Goal: Task Accomplishment & Management: Use online tool/utility

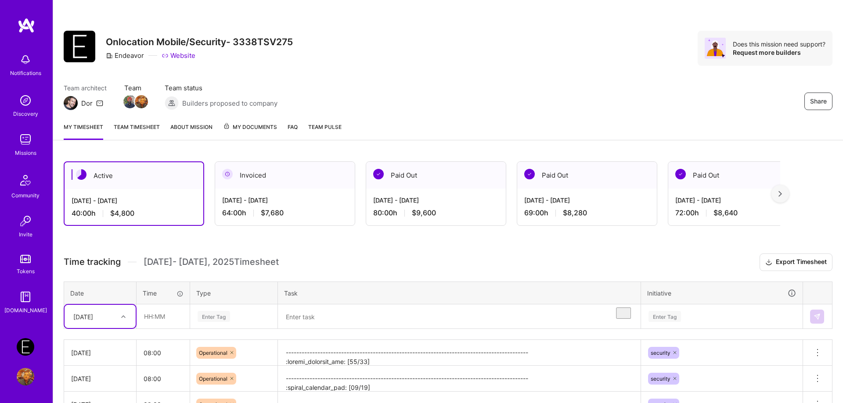
scroll to position [107, 0]
click at [169, 318] on input "text" at bounding box center [163, 316] width 52 height 23
type input "08:00"
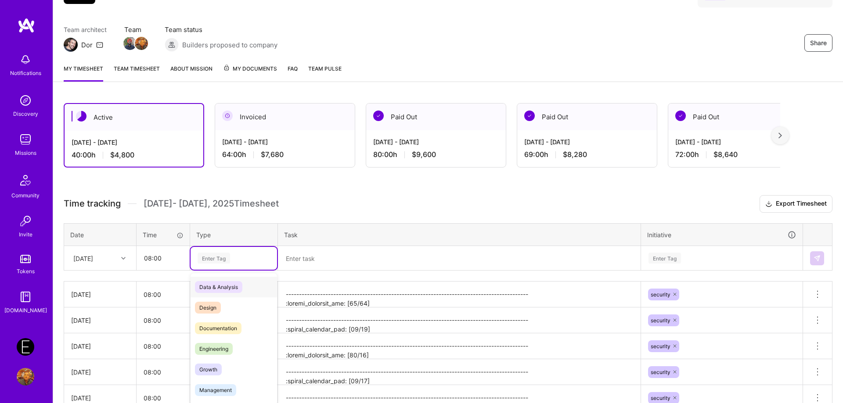
scroll to position [64, 0]
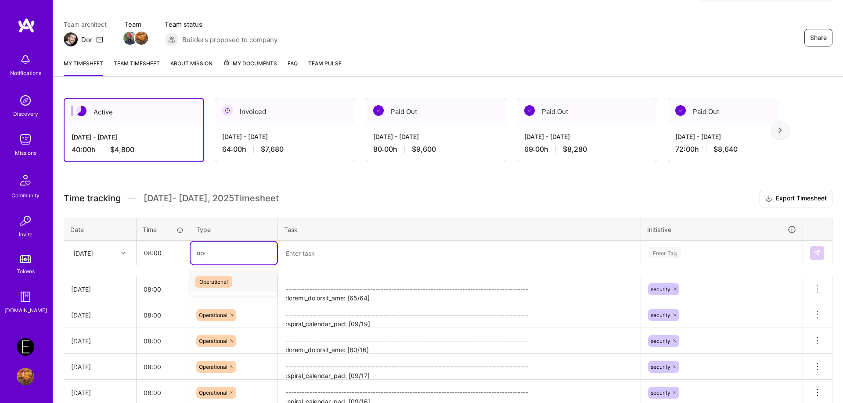
type input "oper"
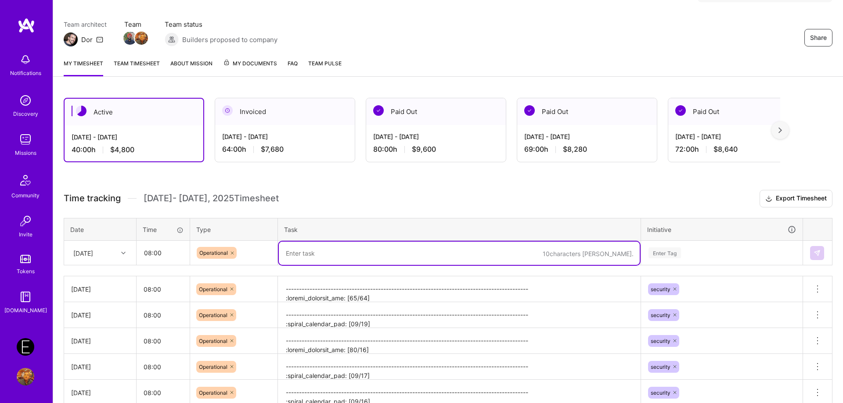
paste textarea "-------------------------------------------------------------------------------…"
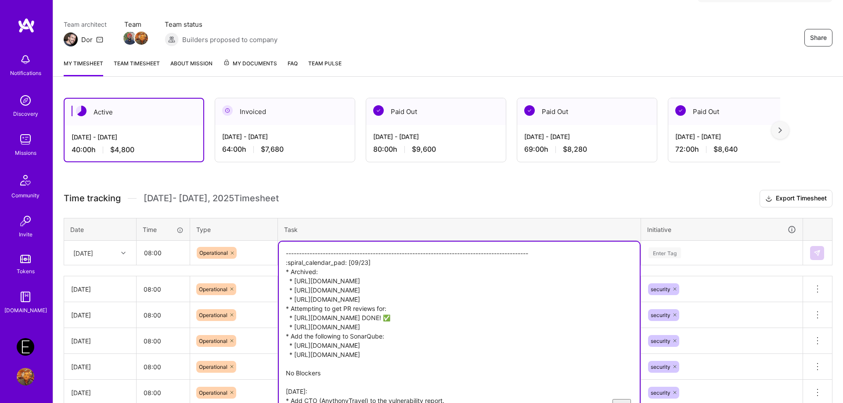
scroll to position [75, 0]
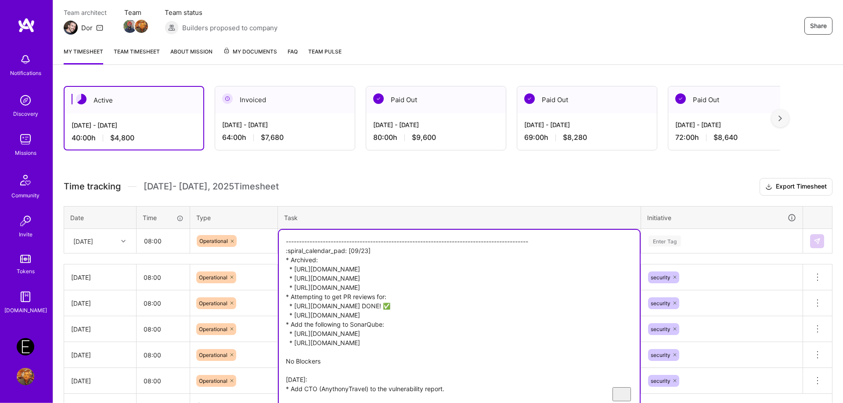
type textarea "-------------------------------------------------------------------------------…"
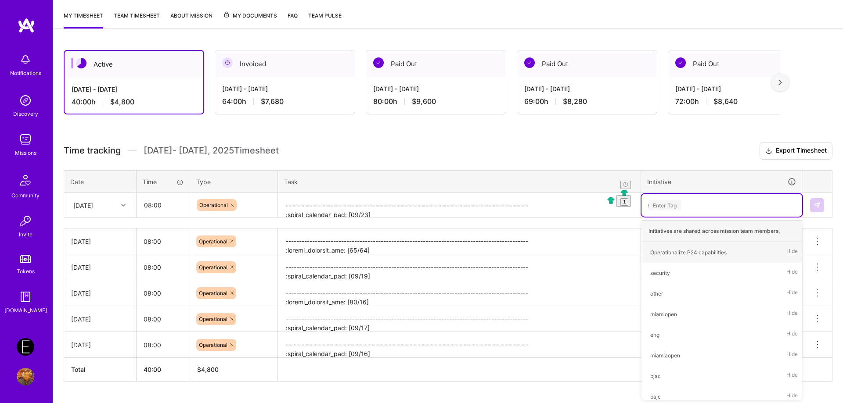
scroll to position [112, 0]
type input "secu"
